Goal: Book appointment/travel/reservation

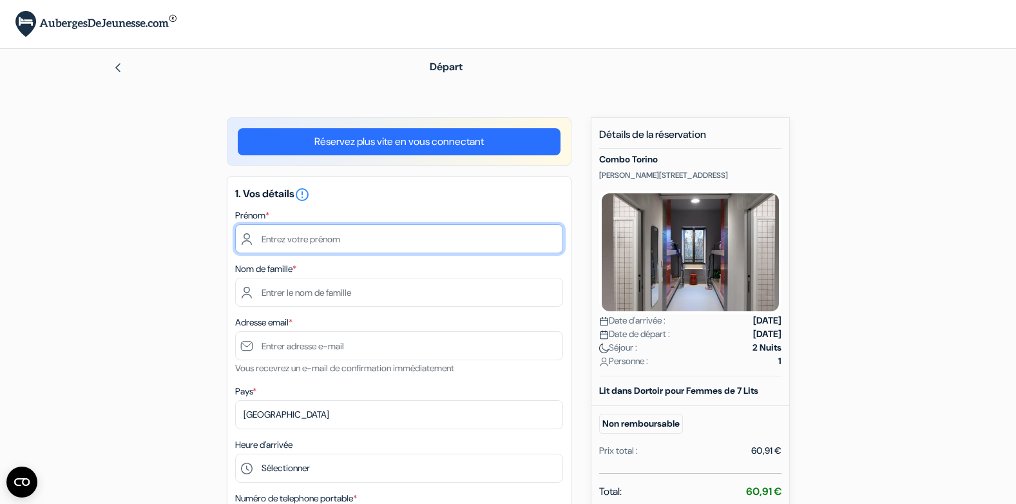
click at [389, 245] on input "text" at bounding box center [399, 238] width 328 height 29
type input "Eloise"
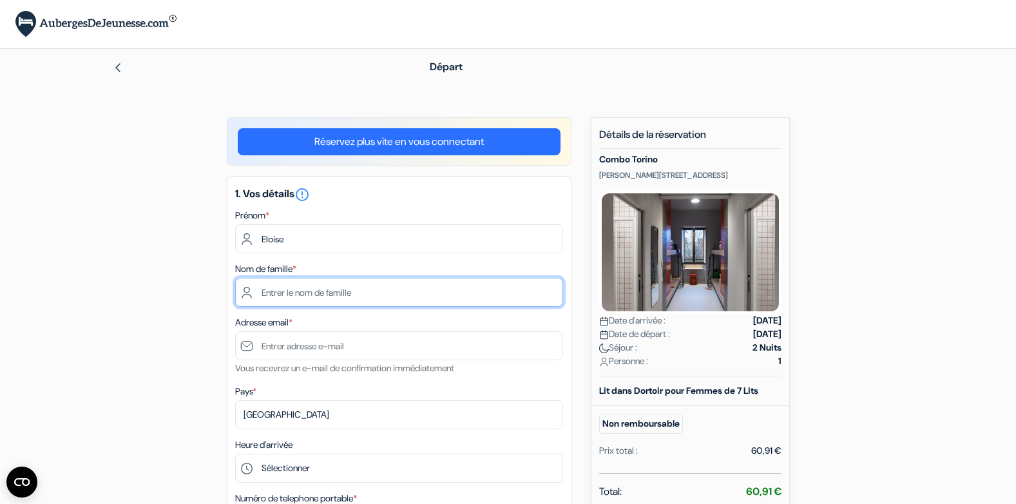
type input "Tanguy"
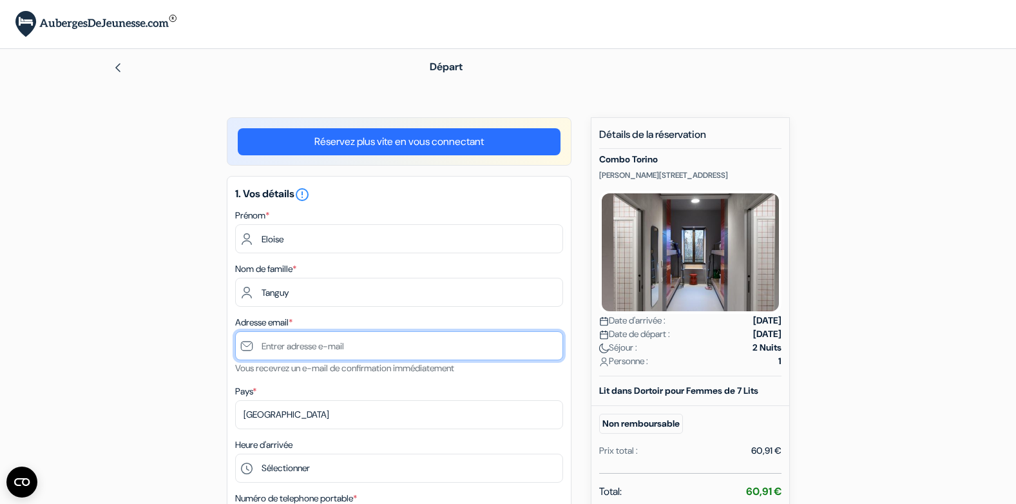
type input "[EMAIL_ADDRESS][DOMAIN_NAME]"
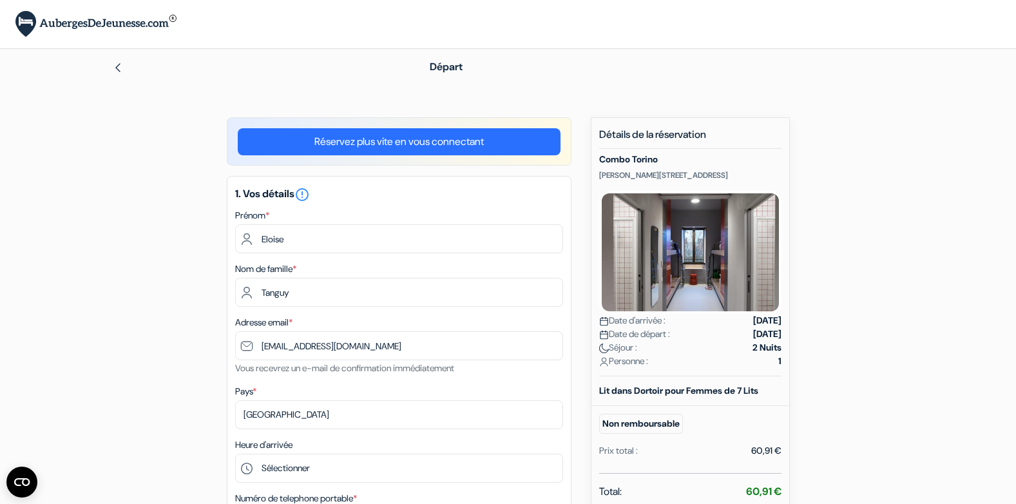
type input "0769925147"
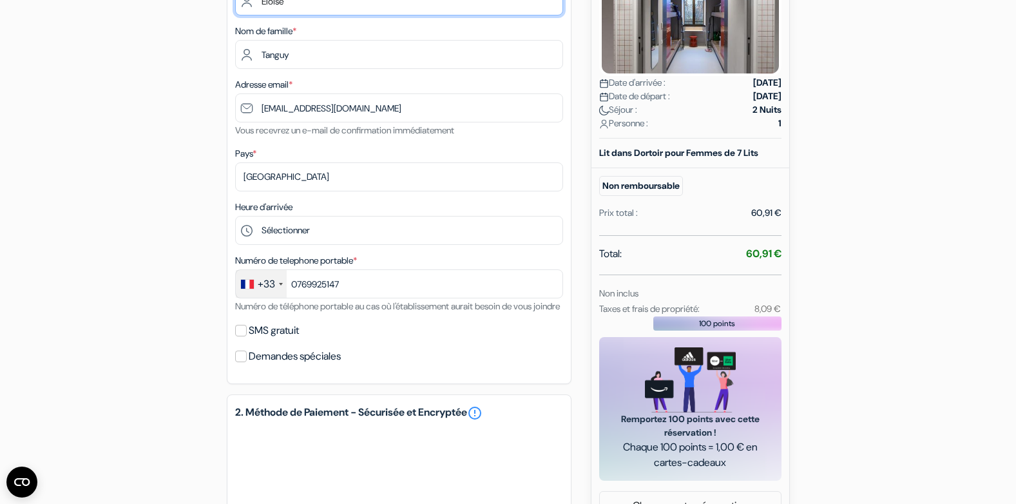
scroll to position [238, 0]
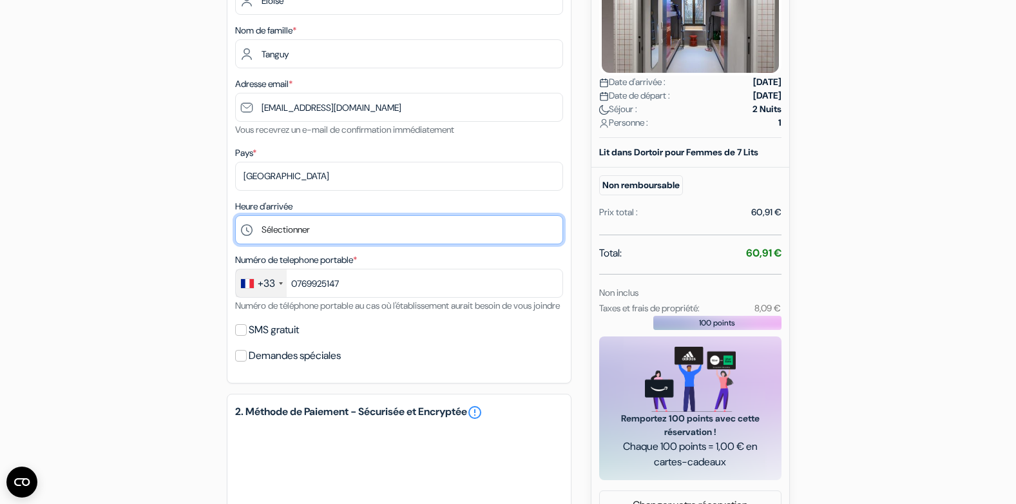
click at [312, 231] on select "Sélectionner 14:00 15:00 16:00 17:00 18:00 19:00 20:00 21:00 22:00 23:00 0:00" at bounding box center [399, 229] width 328 height 29
select select "14"
click at [235, 215] on select "Sélectionner 14:00 15:00 16:00 17:00 18:00 19:00 20:00 21:00 22:00 23:00 0:00" at bounding box center [399, 229] width 328 height 29
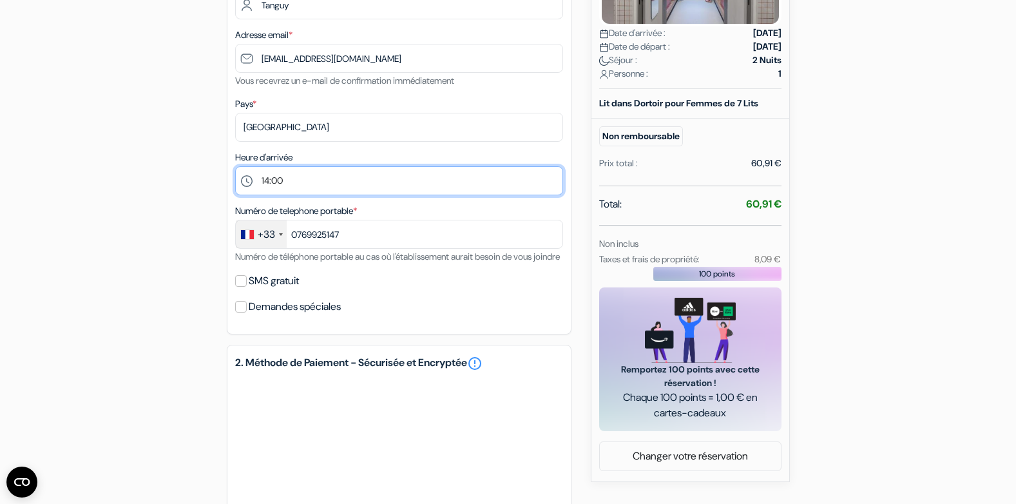
scroll to position [288, 0]
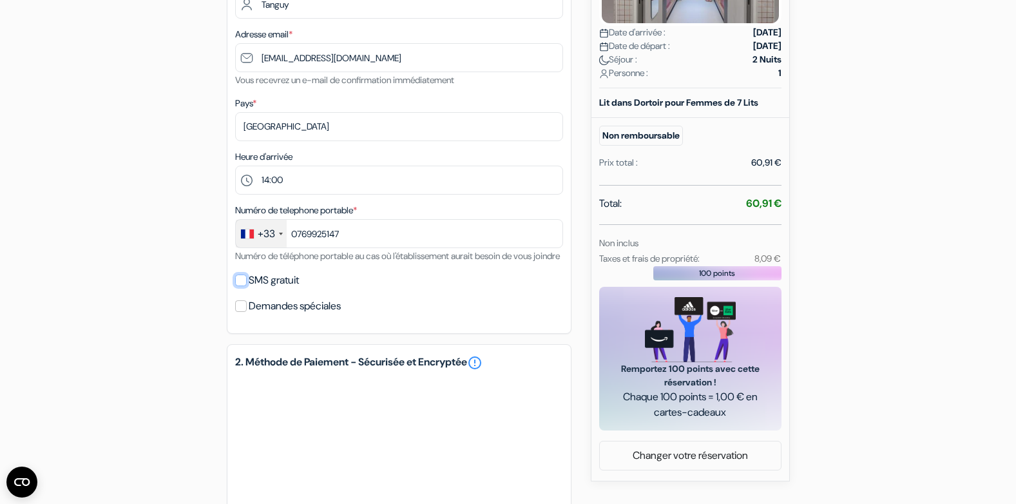
click at [243, 286] on input "SMS gratuit" at bounding box center [241, 280] width 12 height 12
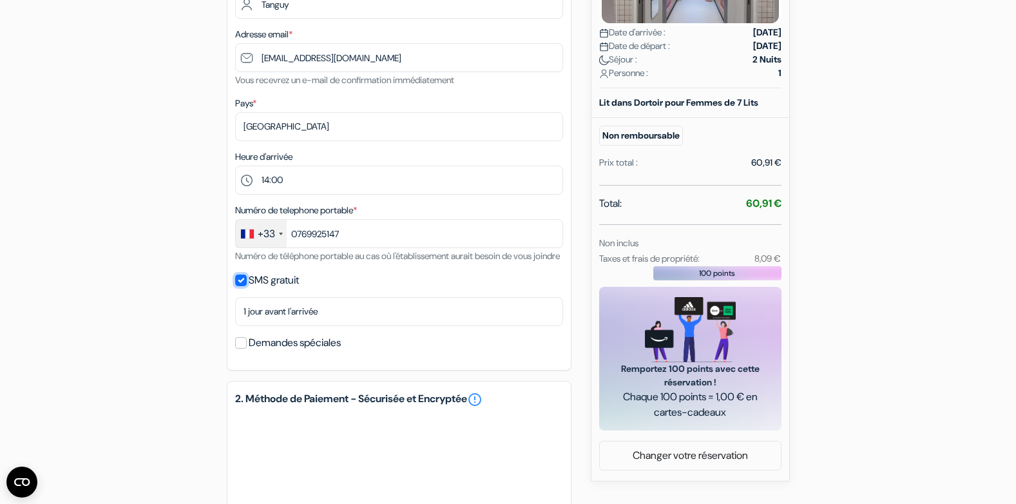
click at [240, 286] on input "SMS gratuit" at bounding box center [241, 280] width 12 height 12
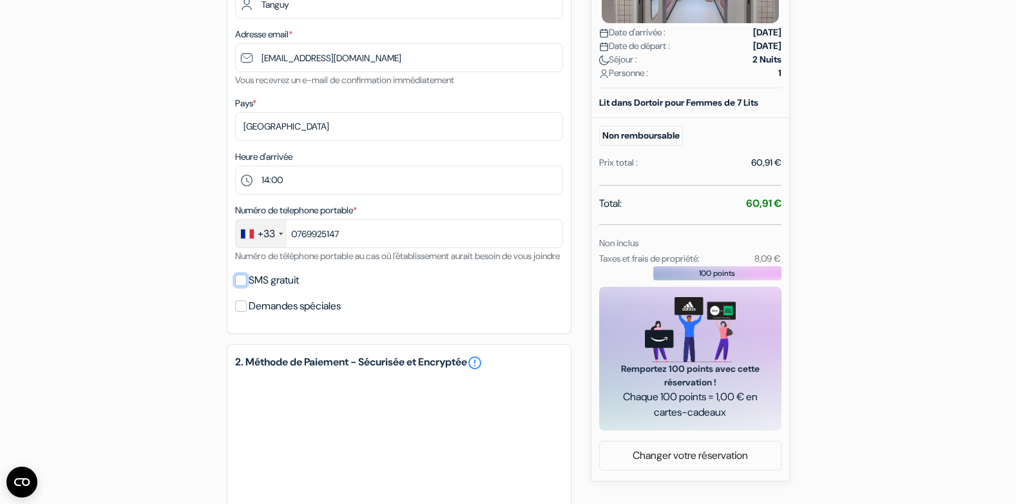
click at [246, 286] on input "SMS gratuit" at bounding box center [241, 280] width 12 height 12
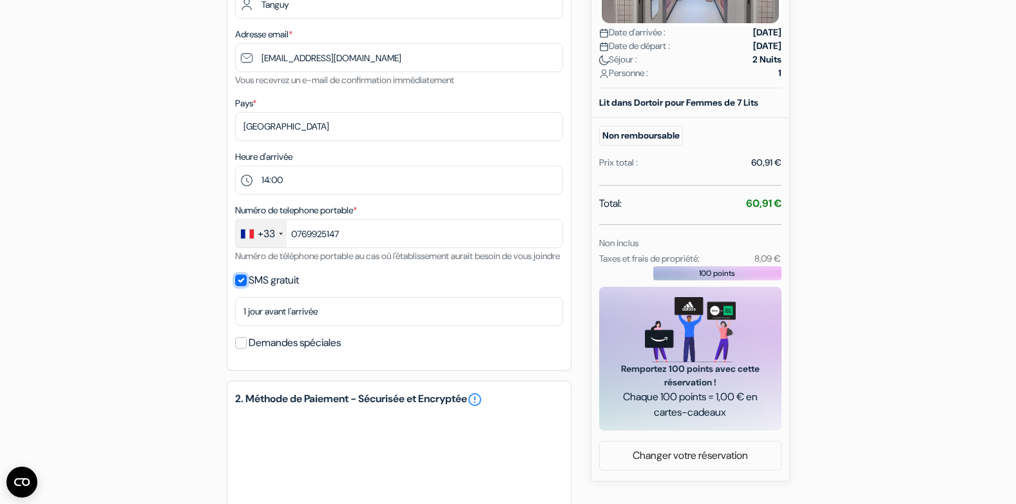
click at [246, 286] on input "SMS gratuit" at bounding box center [241, 280] width 12 height 12
checkbox input "false"
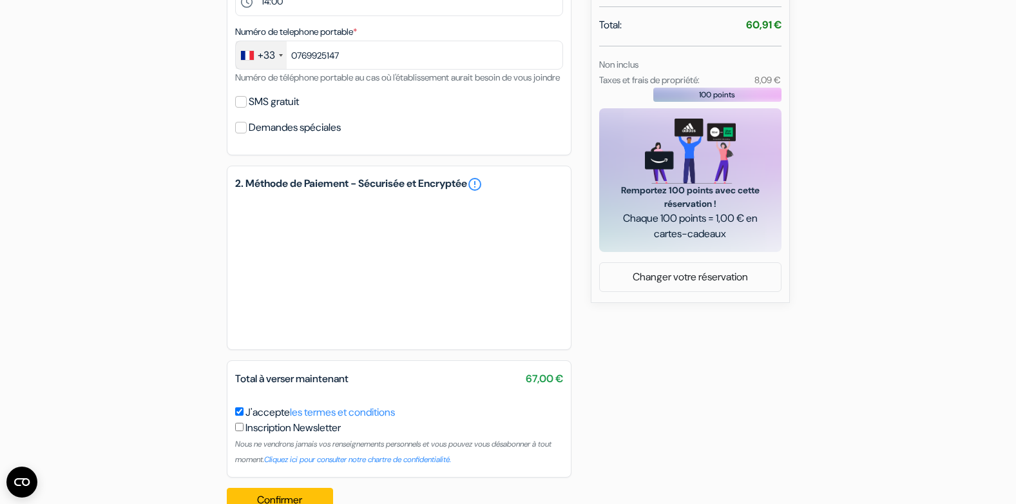
scroll to position [514, 0]
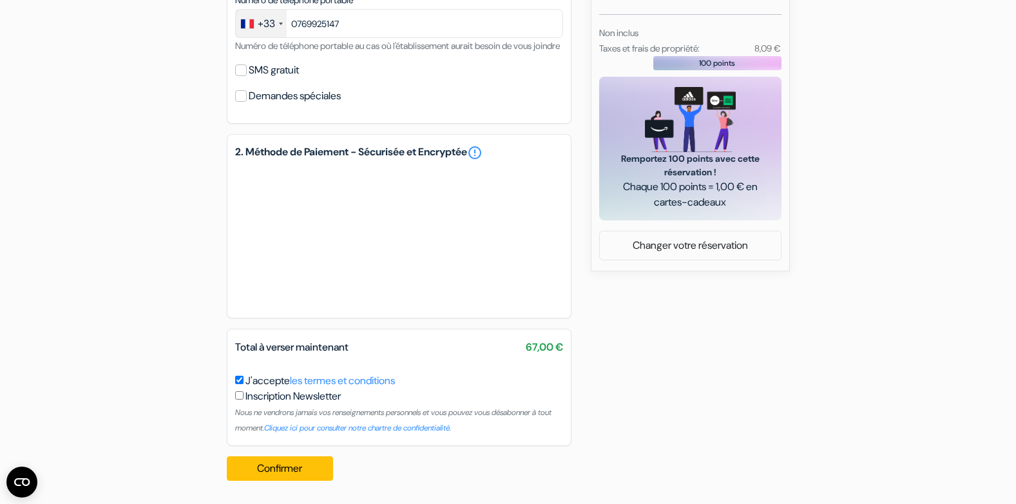
click at [595, 321] on div "add_box Combo [GEOGRAPHIC_DATA] [PERSON_NAME][STREET_ADDRESS] Détails de l'étab…" at bounding box center [508, 55] width 851 height 872
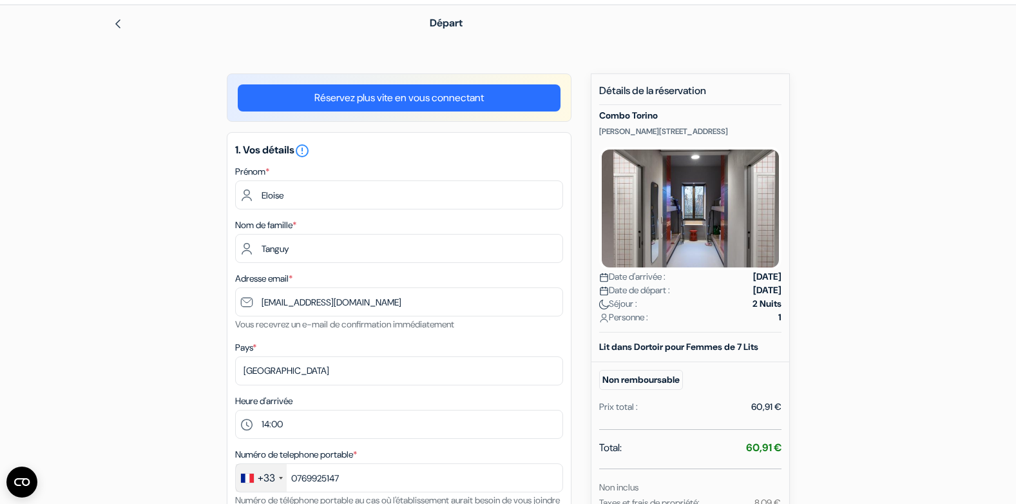
scroll to position [43, 0]
